Goal: Task Accomplishment & Management: Use online tool/utility

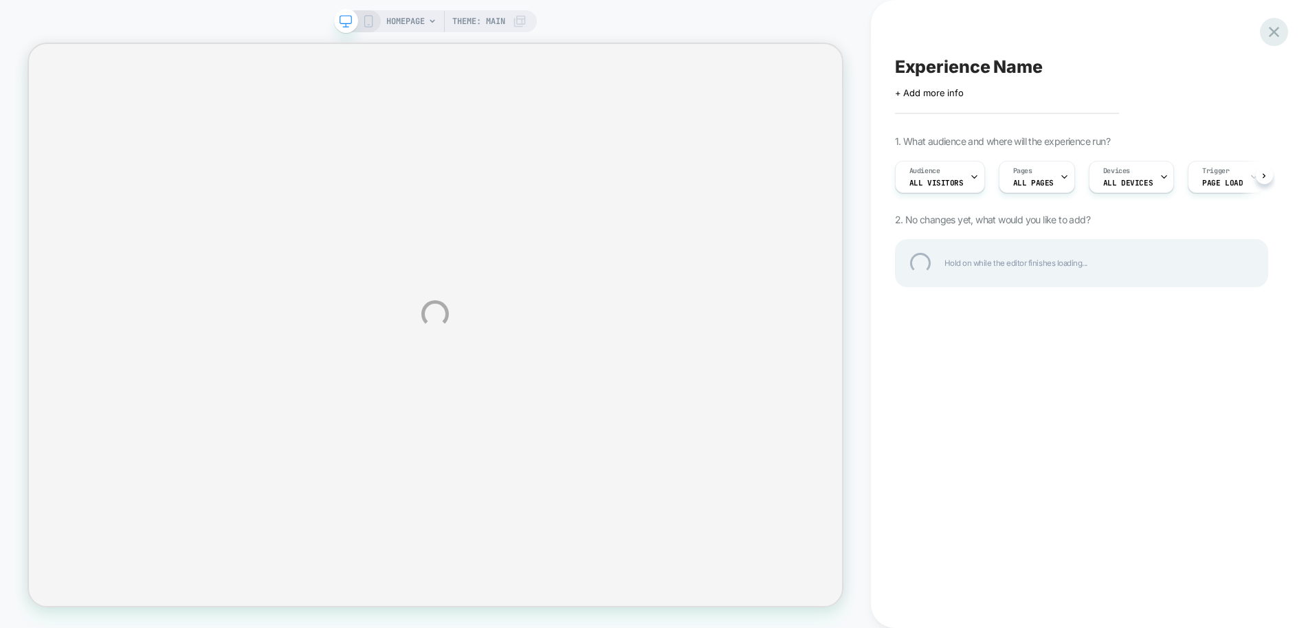
click at [1271, 26] on div at bounding box center [1274, 32] width 28 height 28
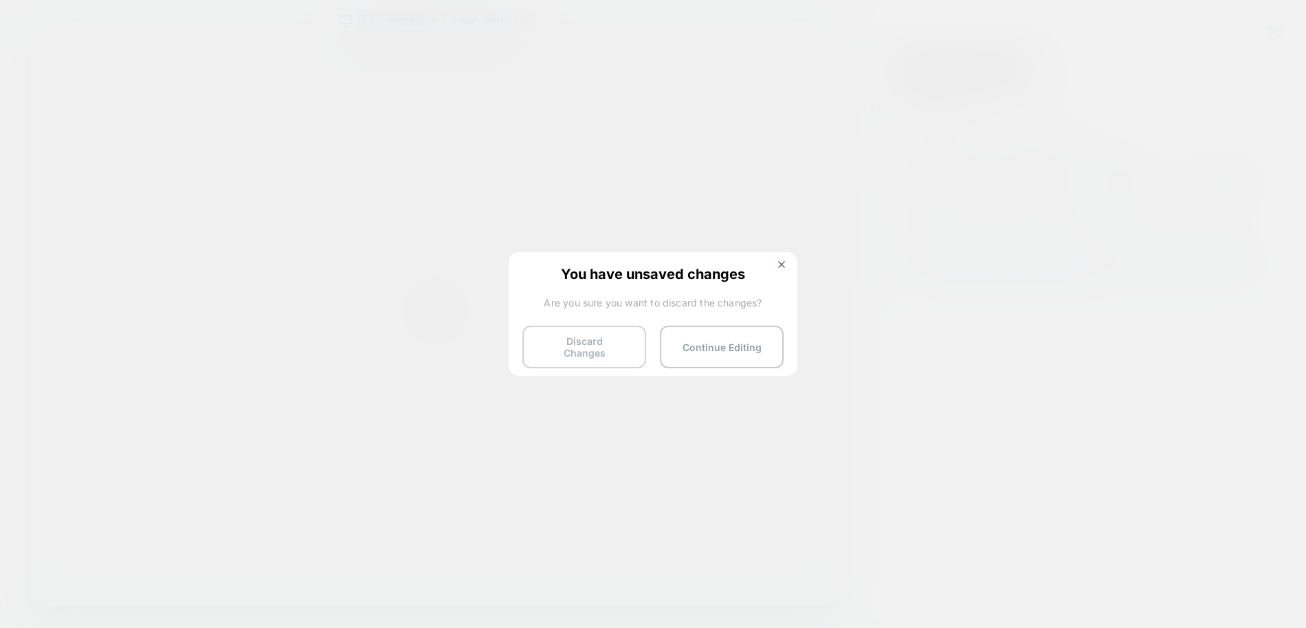
click at [601, 344] on button "Discard Changes" at bounding box center [584, 347] width 124 height 43
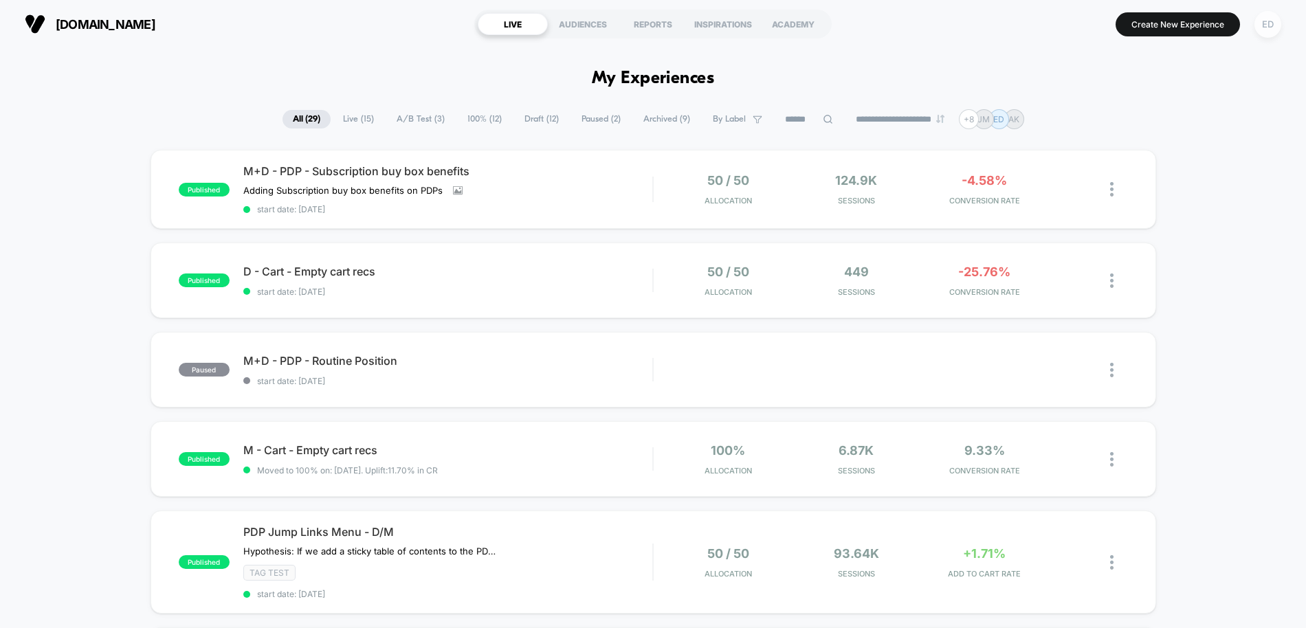
click at [1266, 23] on div "ED" at bounding box center [1267, 24] width 27 height 27
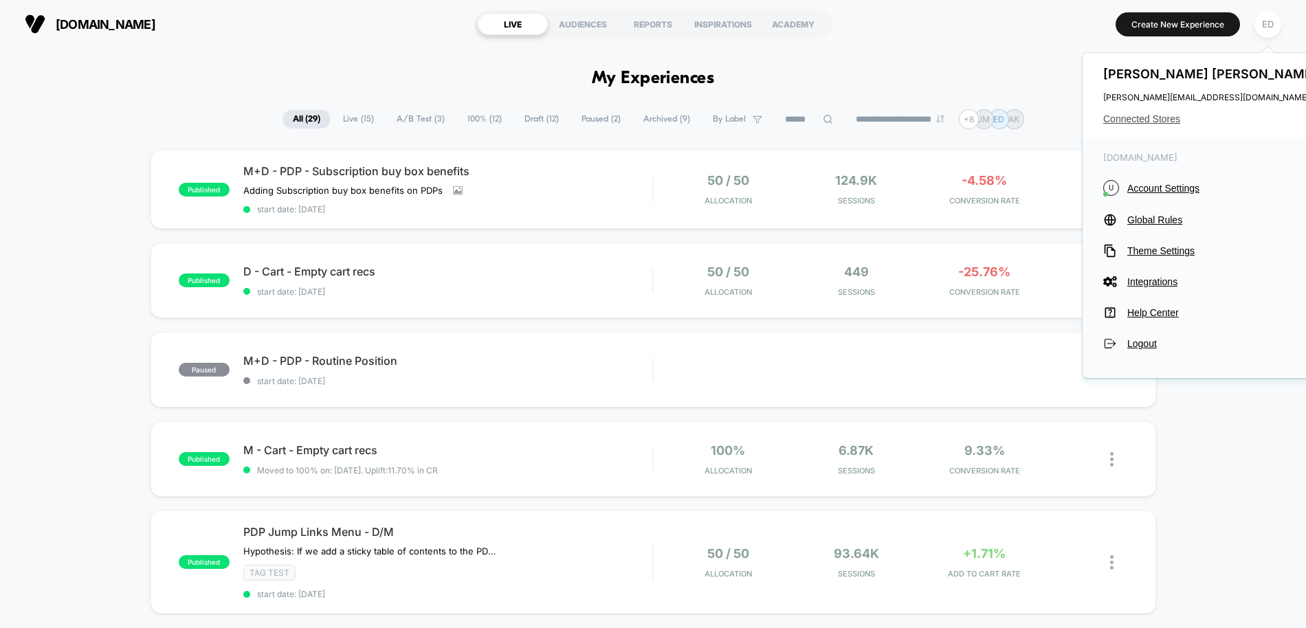
click at [1180, 115] on span "Connected Stores" at bounding box center [1211, 118] width 217 height 11
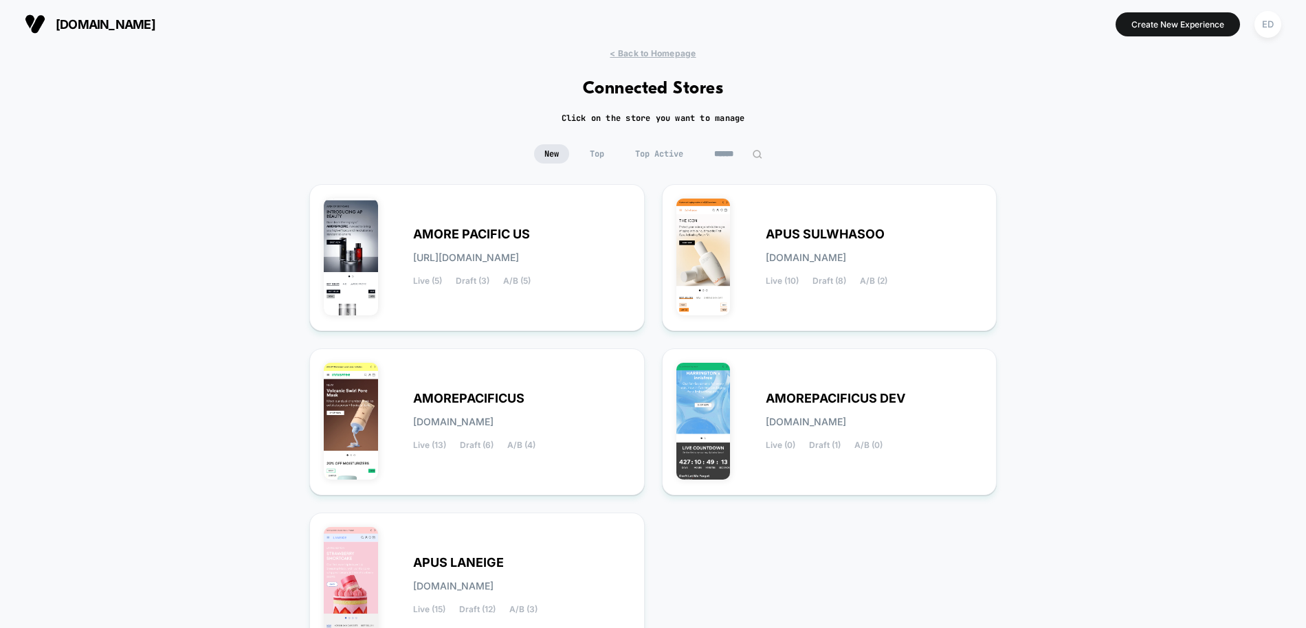
click at [135, 137] on div "< Back to Homepage Connected Stores Click on the store you want to manage New T…" at bounding box center [653, 402] width 1306 height 709
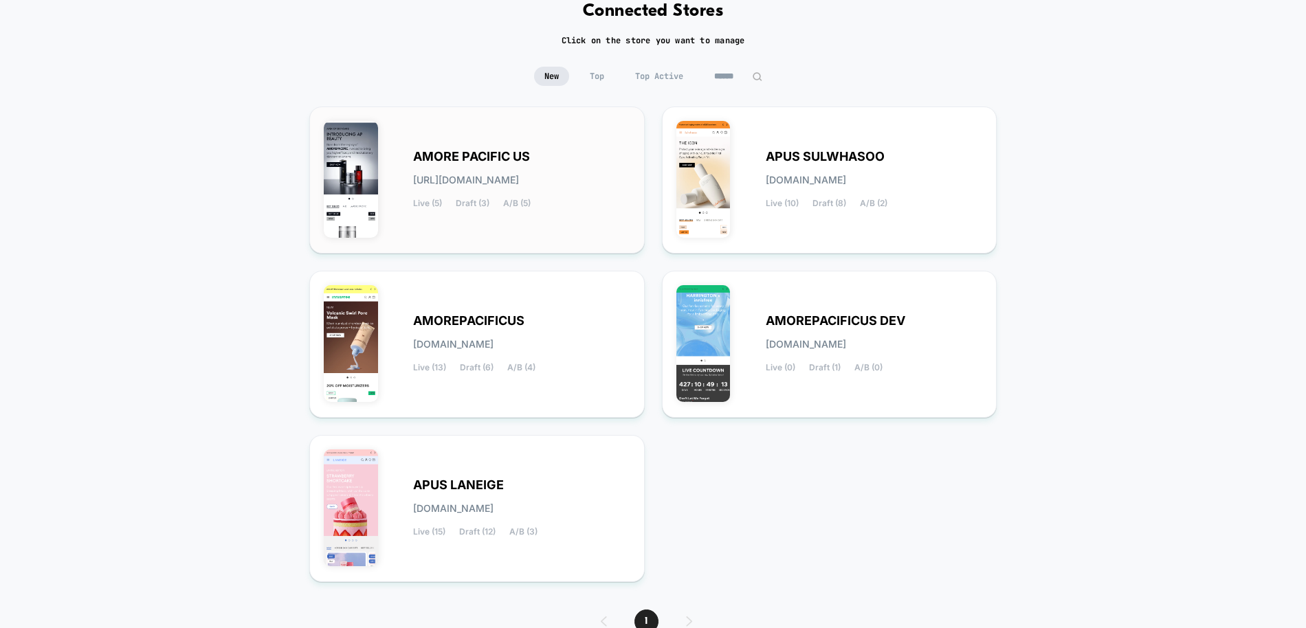
scroll to position [77, 0]
click at [435, 166] on div "AMORE PACIFIC US [URL][DOMAIN_NAME] Live (5) Draft (3) A/B (5)" at bounding box center [521, 181] width 217 height 56
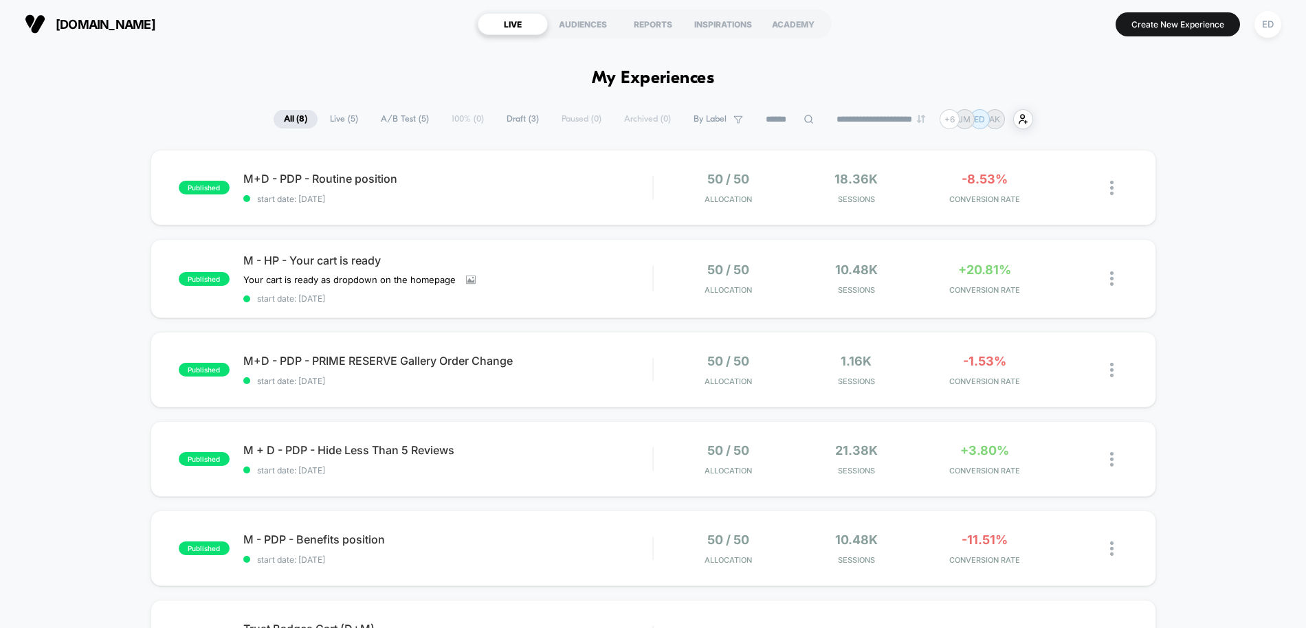
click at [89, 242] on div "published M+D - PDP - Routine position start date: [DATE] 50 / 50 Allocation 18…" at bounding box center [653, 538] width 1306 height 777
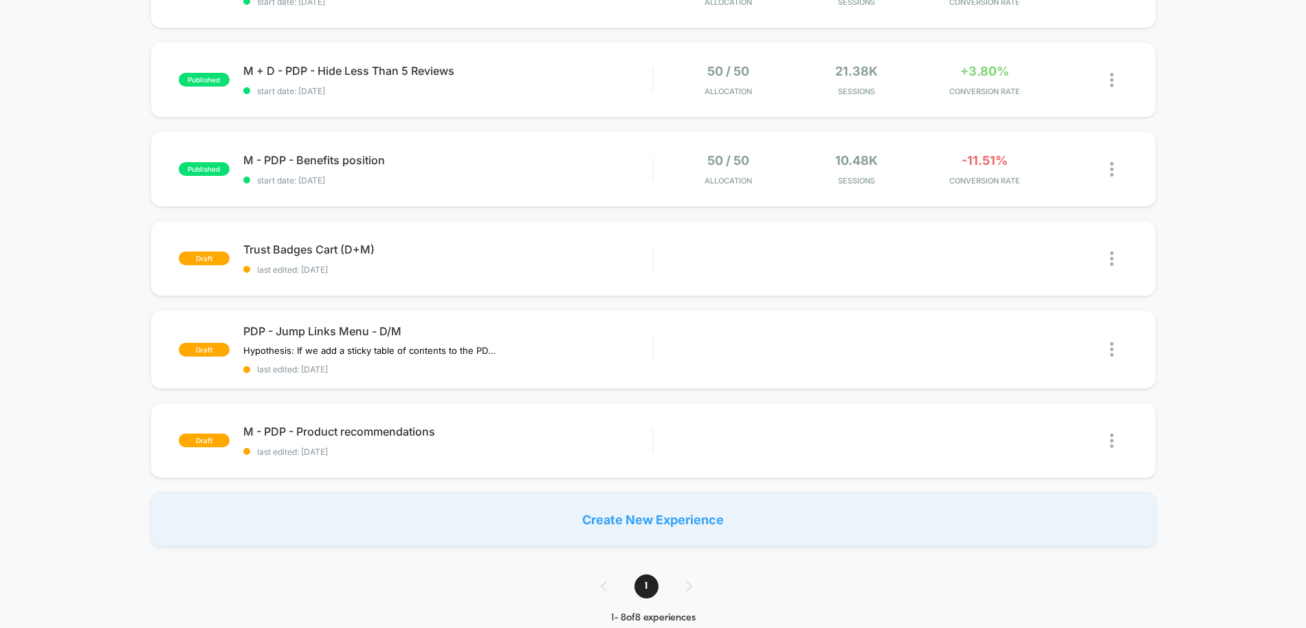
scroll to position [392, 0]
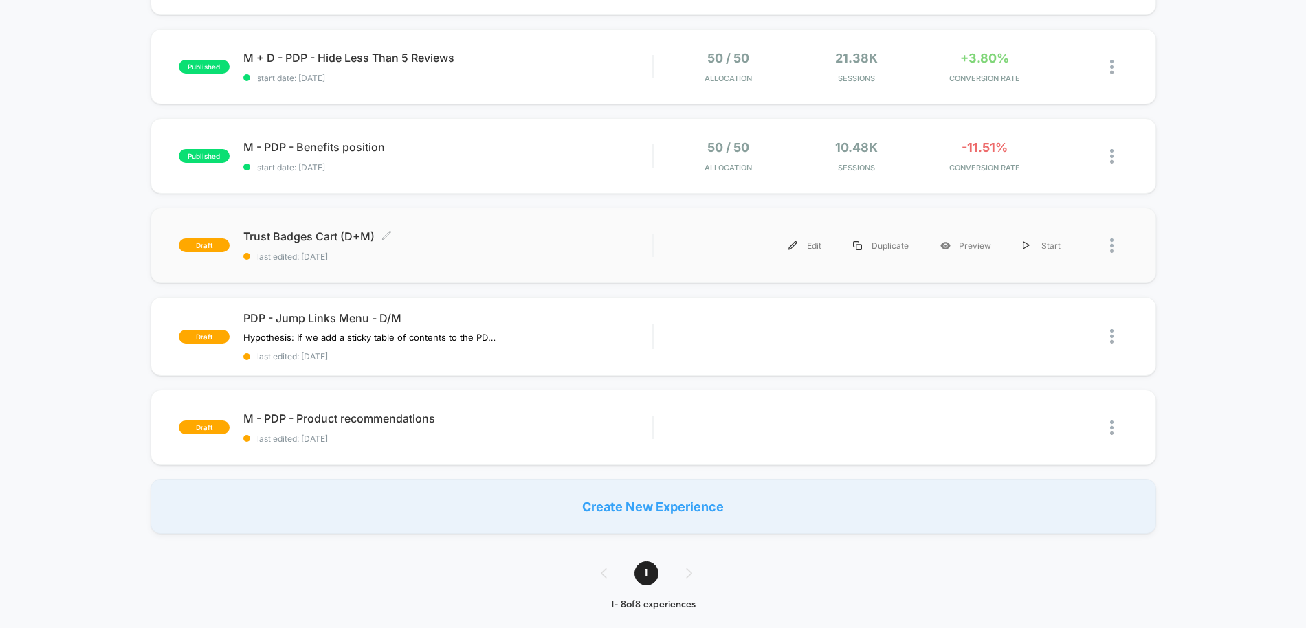
click at [271, 239] on span "Trust Badges Cart (D+M) Click to edit experience details" at bounding box center [448, 237] width 410 height 14
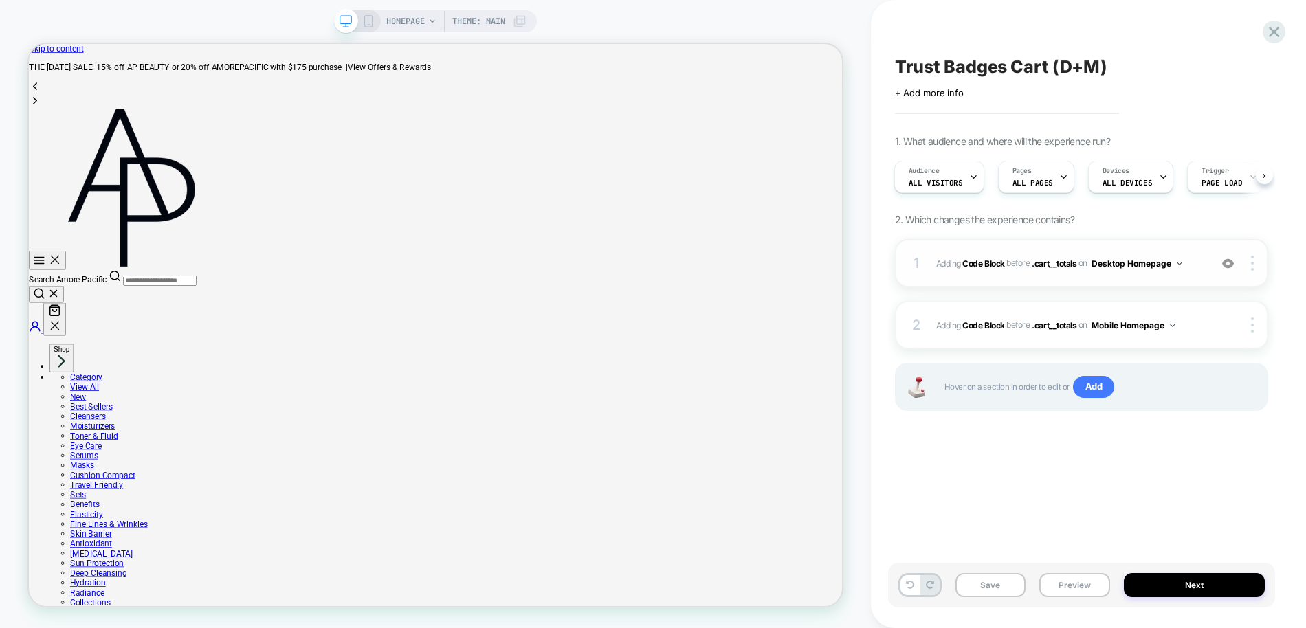
click at [946, 276] on div "1 Adding Code Block BEFORE .cart__totals .cart__totals on Desktop Homepage Add …" at bounding box center [1081, 263] width 373 height 48
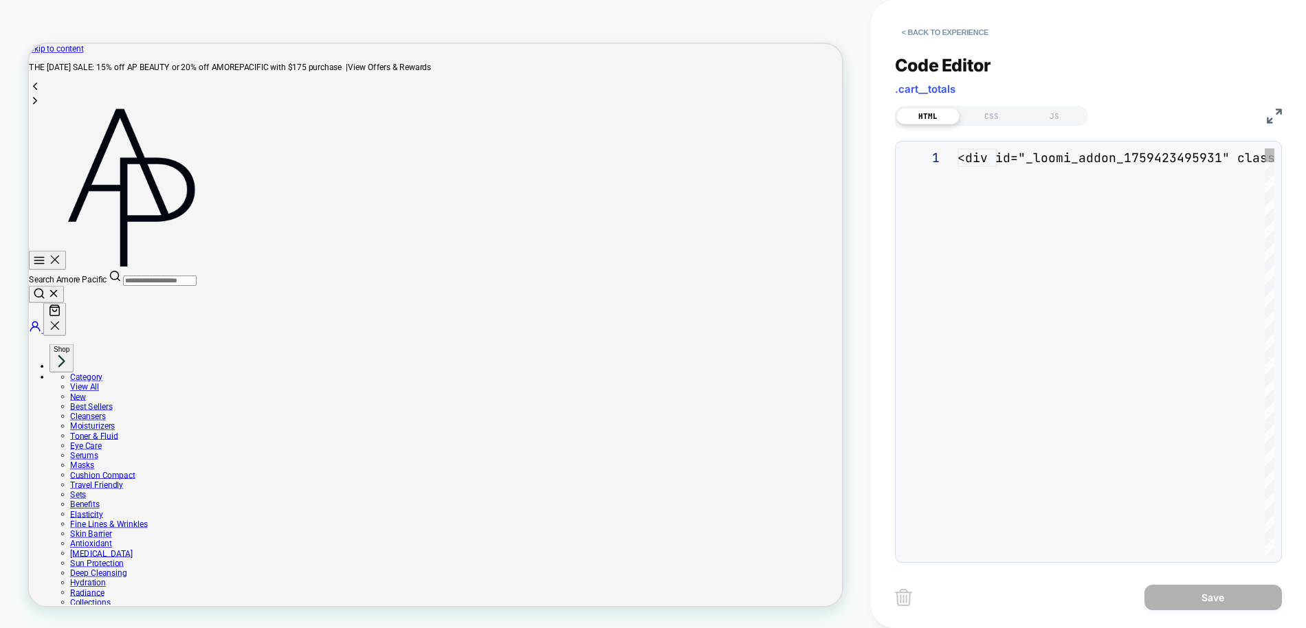
scroll to position [186, 0]
click at [69, 392] on icon "Your Cart" at bounding box center [63, 399] width 12 height 14
click at [914, 27] on button "< Back to experience" at bounding box center [945, 32] width 100 height 22
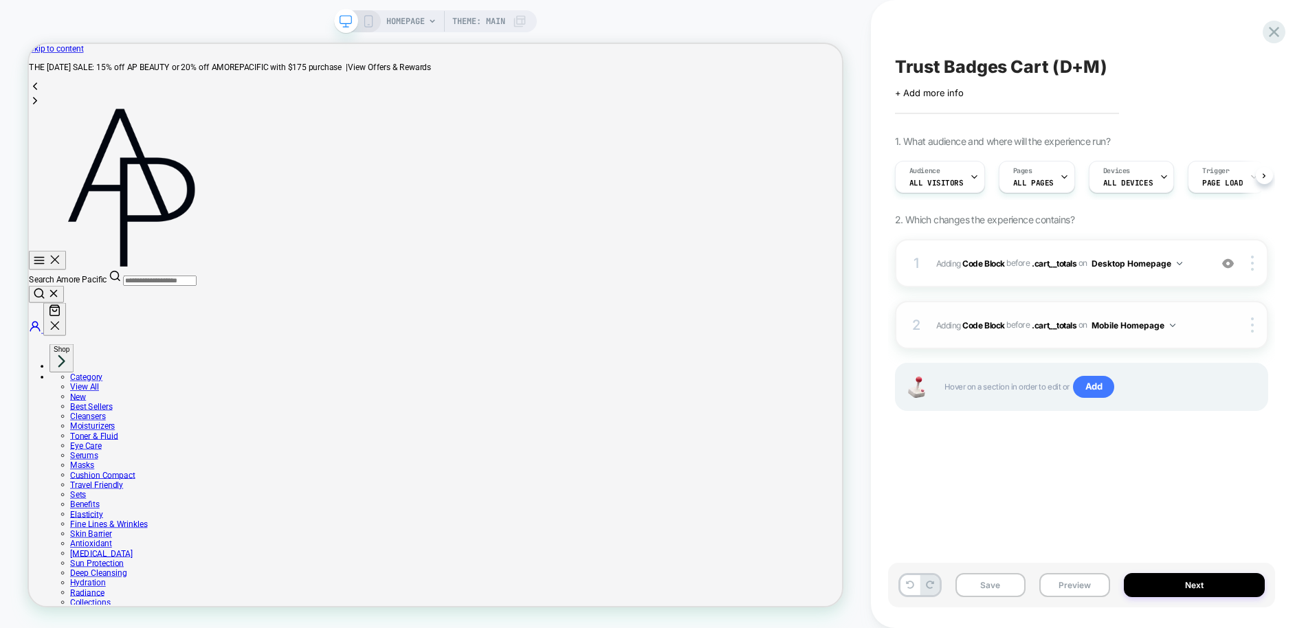
scroll to position [0, 1]
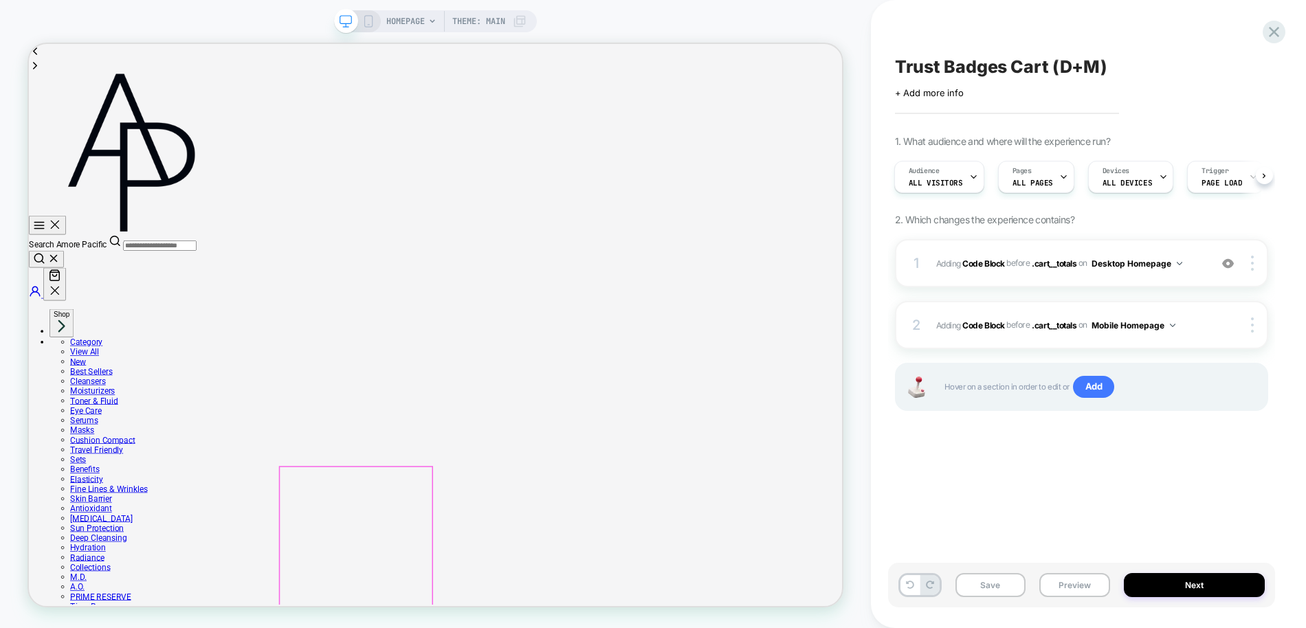
scroll to position [253, 0]
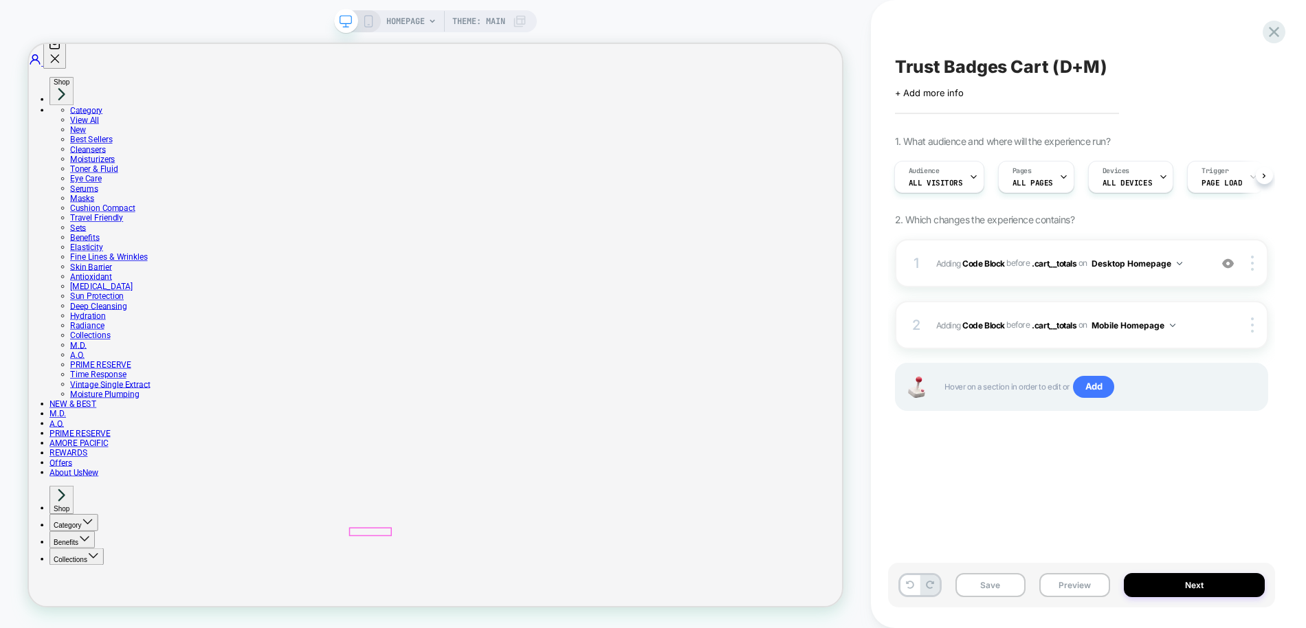
click at [1264, 178] on button at bounding box center [1263, 175] width 17 height 17
click at [1260, 175] on div "Audience All Visitors Pages ALL PAGES Devices ALL DEVICES Trigger Page Load" at bounding box center [1074, 177] width 373 height 46
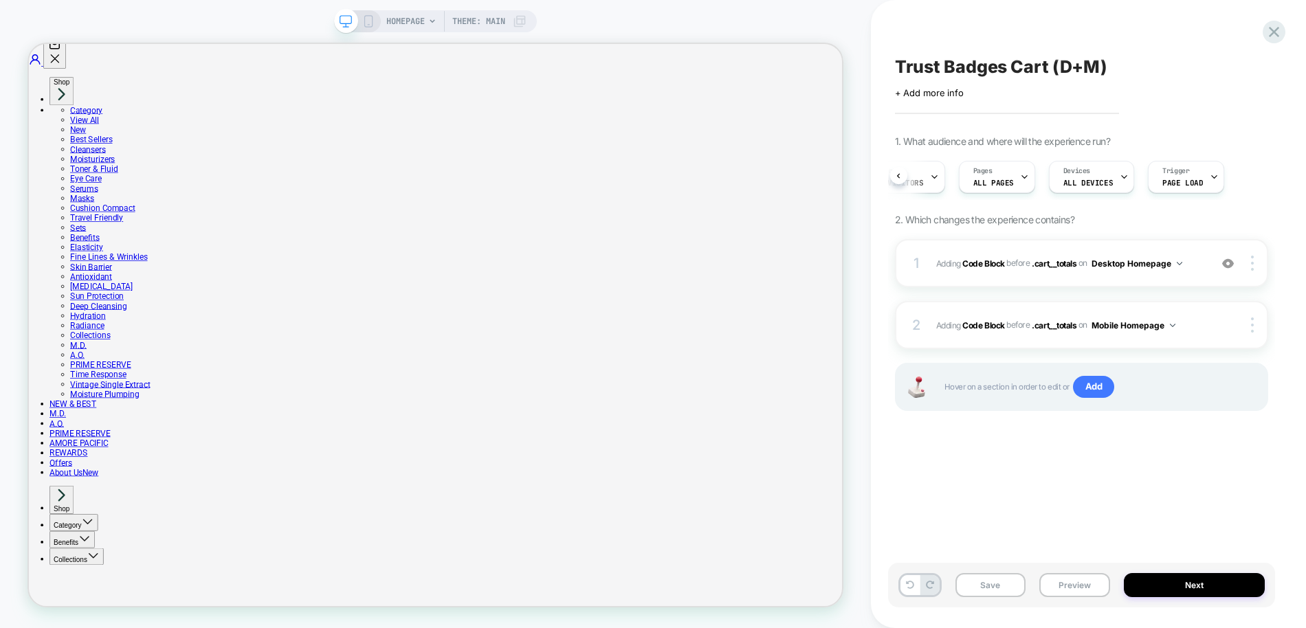
click at [1260, 175] on div "Audience All Visitors Pages ALL PAGES Devices ALL DEVICES Trigger Page Load" at bounding box center [1074, 177] width 373 height 46
click at [1260, 182] on div "Audience All Visitors Pages ALL PAGES Devices ALL DEVICES Trigger Page Load" at bounding box center [1074, 177] width 373 height 46
click at [1238, 158] on div "Audience All Visitors Pages ALL PAGES Devices ALL DEVICES Trigger Page Load" at bounding box center [1074, 177] width 373 height 46
click at [1002, 478] on div "Trust Badges Cart (D+M) Click to edit experience details + Add more info 1. Wha…" at bounding box center [1081, 314] width 387 height 601
click at [1275, 37] on icon at bounding box center [1273, 32] width 19 height 19
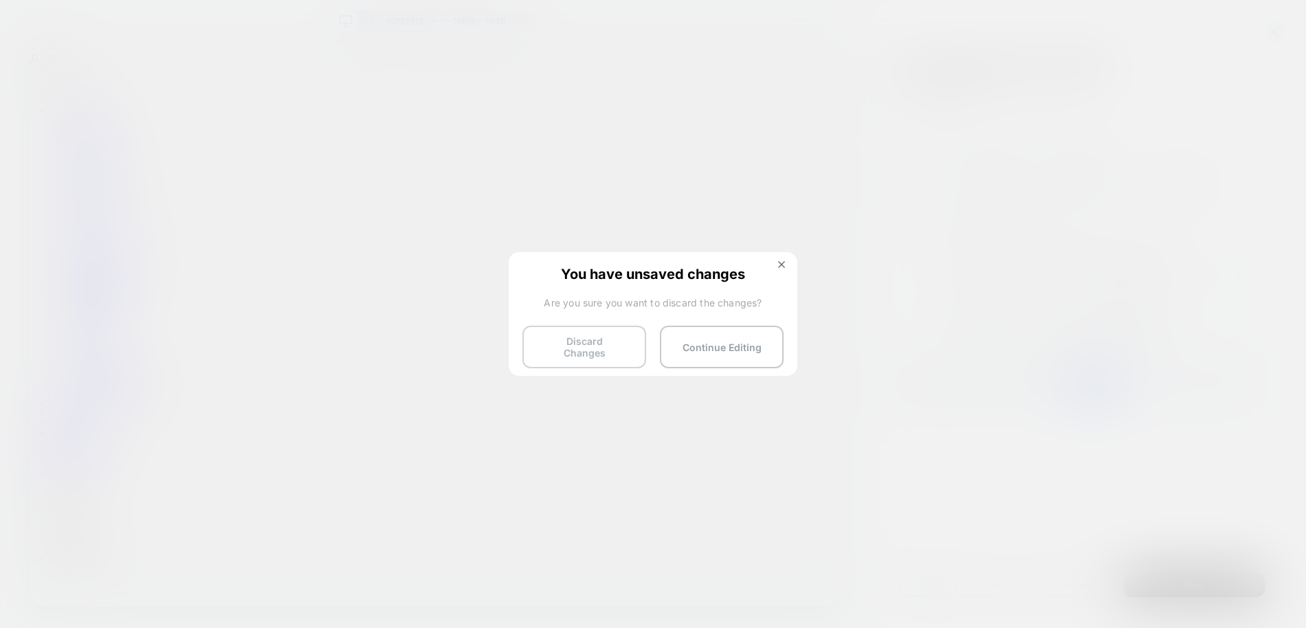
click at [619, 349] on button "Discard Changes" at bounding box center [584, 347] width 124 height 43
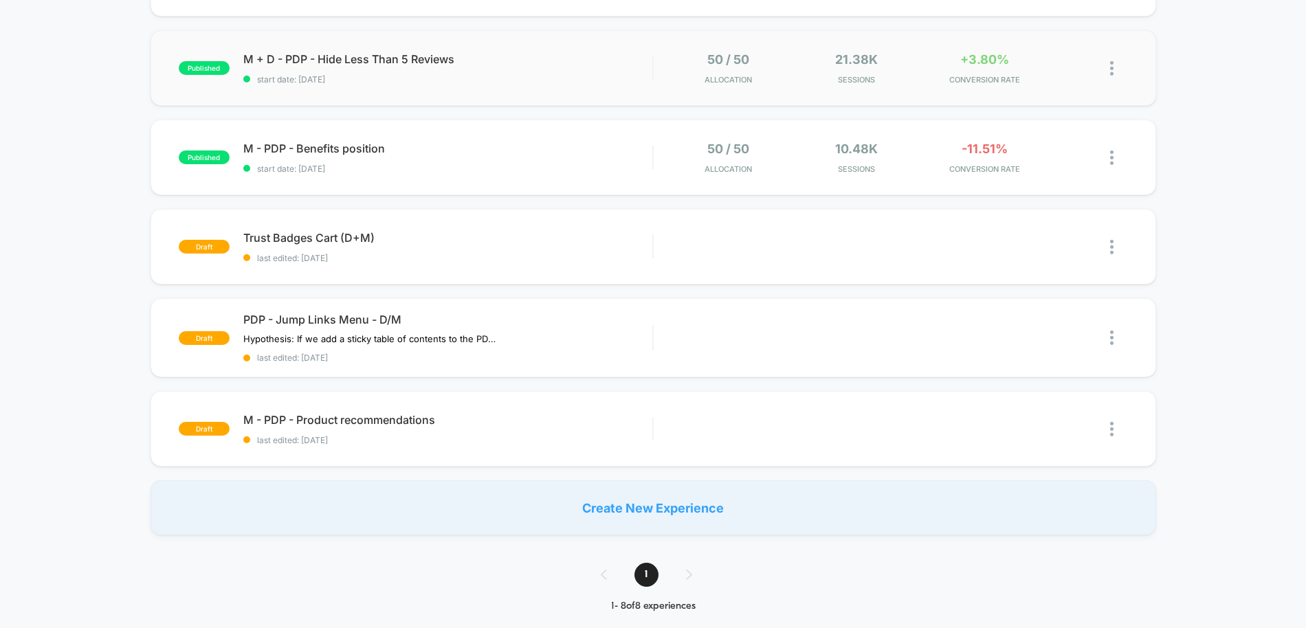
scroll to position [392, 0]
click at [1116, 242] on div at bounding box center [1118, 246] width 17 height 31
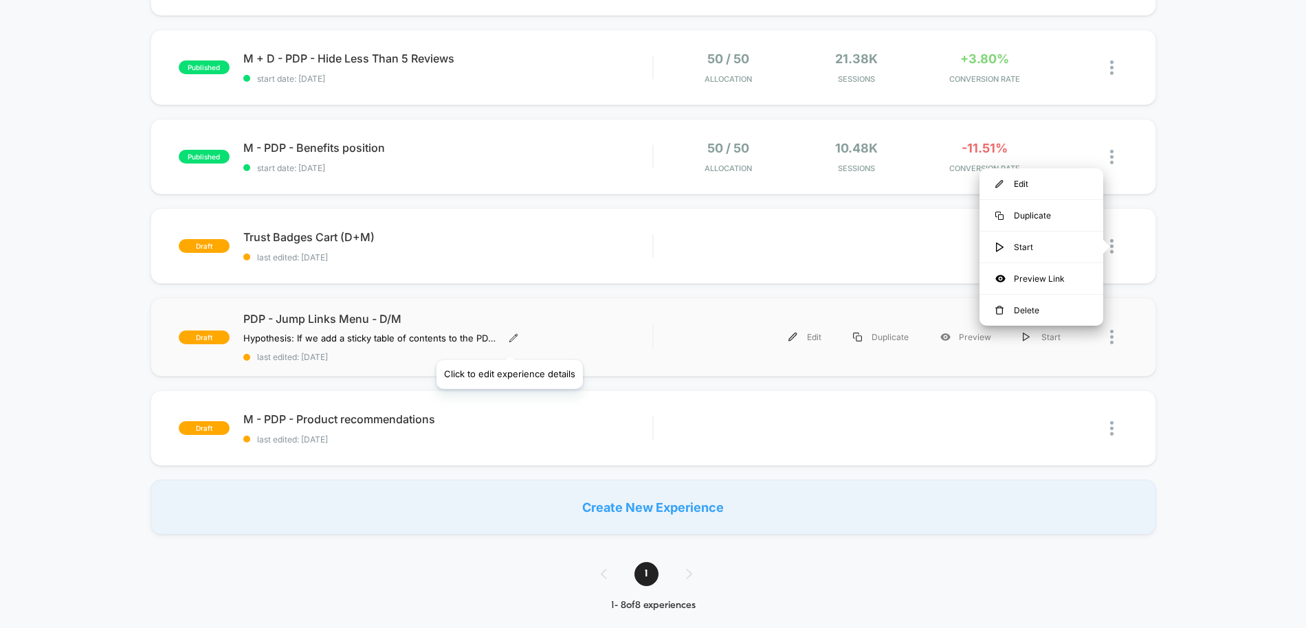
click at [509, 341] on icon at bounding box center [513, 338] width 8 height 8
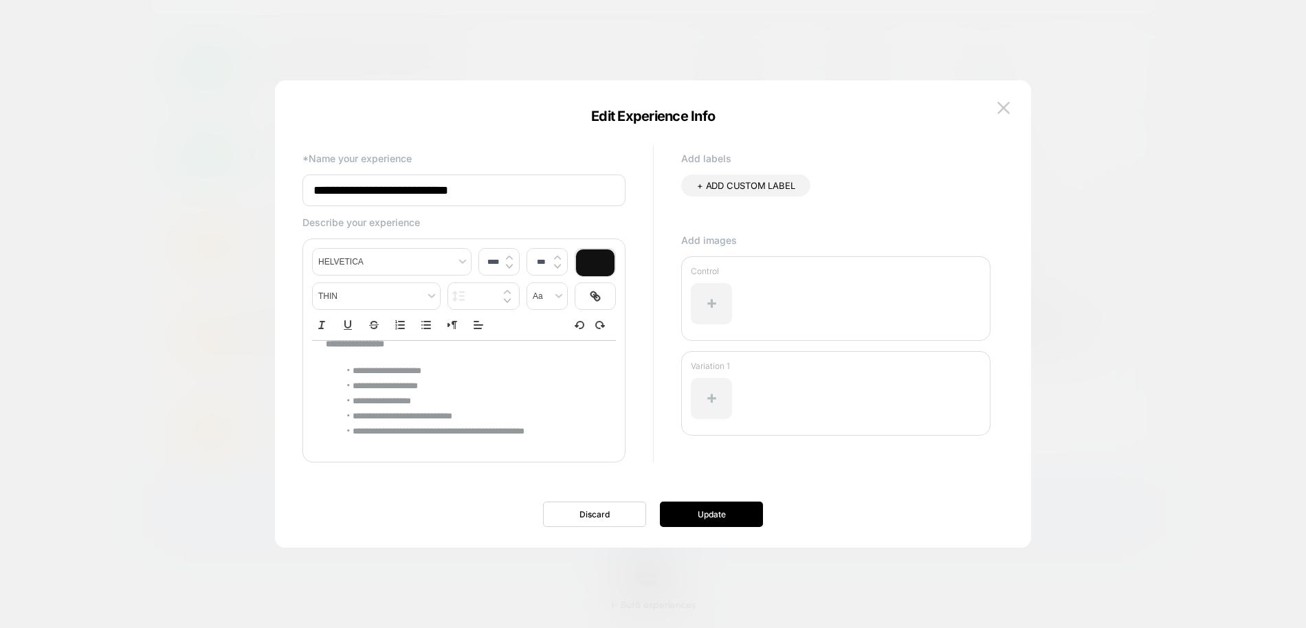
scroll to position [71, 0]
click at [1009, 104] on img at bounding box center [1003, 108] width 12 height 12
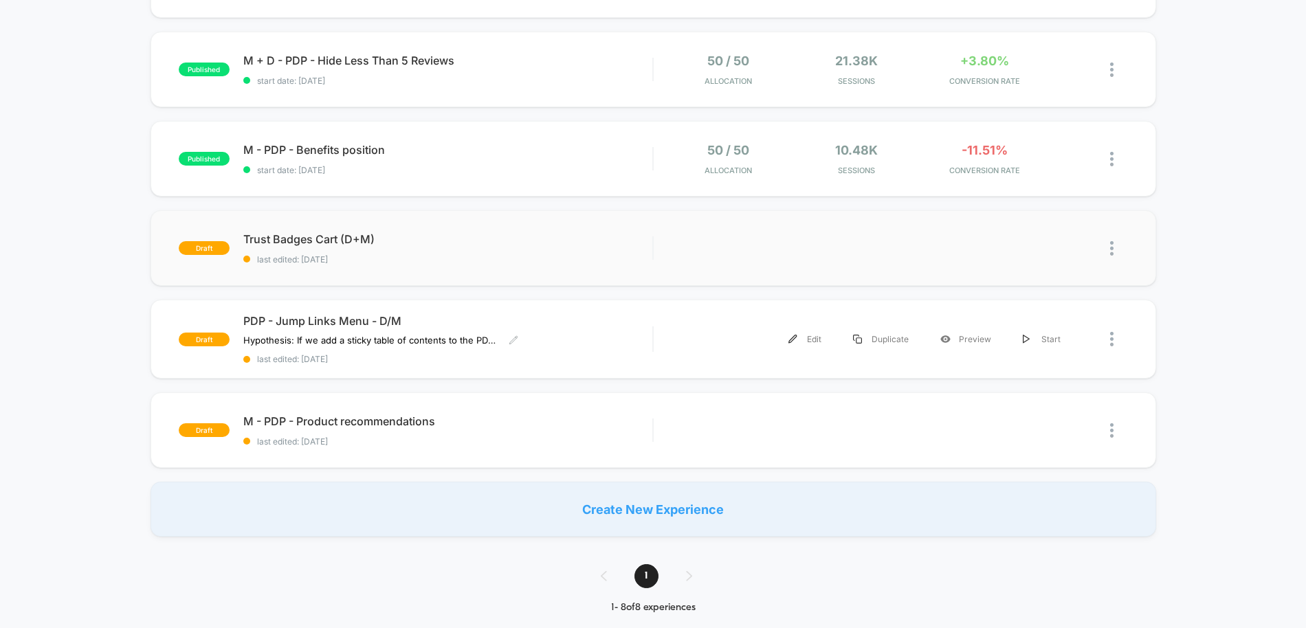
scroll to position [389, 0]
click at [387, 237] on icon at bounding box center [386, 239] width 10 height 10
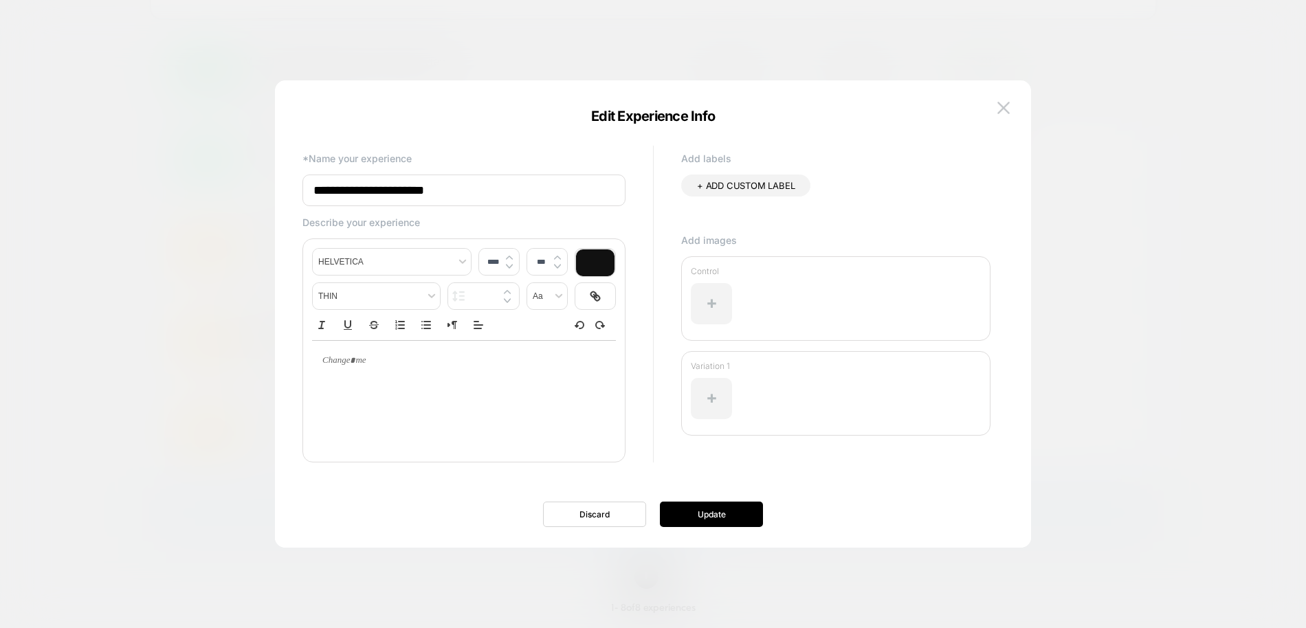
click at [1007, 104] on img at bounding box center [1003, 108] width 12 height 12
